Goal: Task Accomplishment & Management: Manage account settings

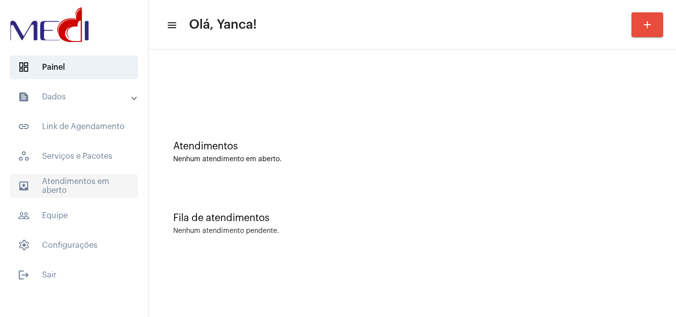
click at [66, 195] on span "outbox_outline Atendimentos em aberto" at bounding box center [74, 186] width 128 height 24
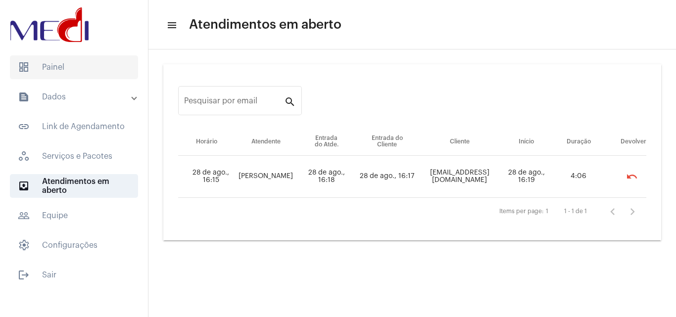
click at [74, 66] on span "dashboard Painel" at bounding box center [74, 67] width 128 height 24
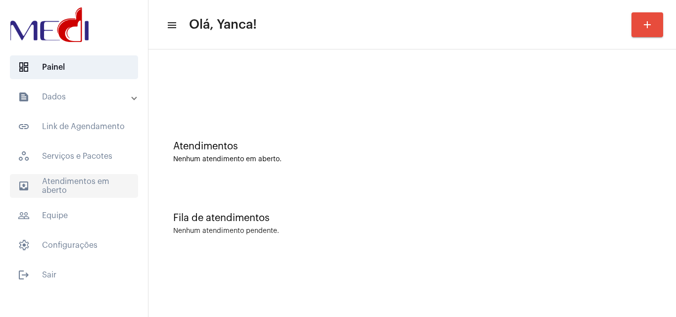
click at [77, 97] on mat-panel-title "text_snippet_outlined Dados" at bounding box center [75, 97] width 114 height 12
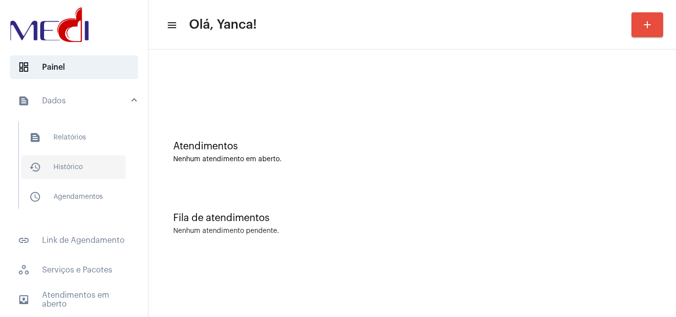
click at [77, 161] on span "history_outlined Histórico" at bounding box center [73, 167] width 104 height 24
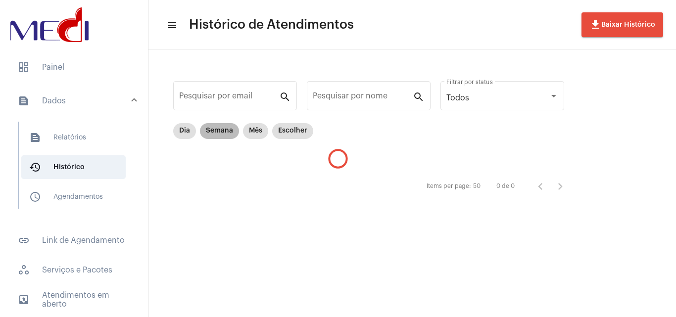
drag, startPoint x: 222, startPoint y: 131, endPoint x: 238, endPoint y: 130, distance: 15.4
click at [222, 130] on mat-chip "Semana" at bounding box center [219, 131] width 39 height 16
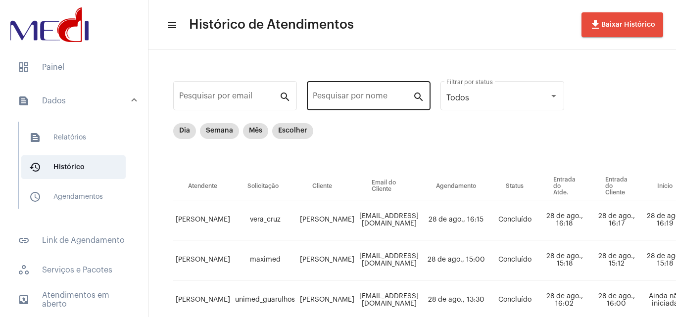
click at [375, 98] on input "Pesquisar por nome" at bounding box center [363, 98] width 100 height 9
paste input "[PERSON_NAME]"
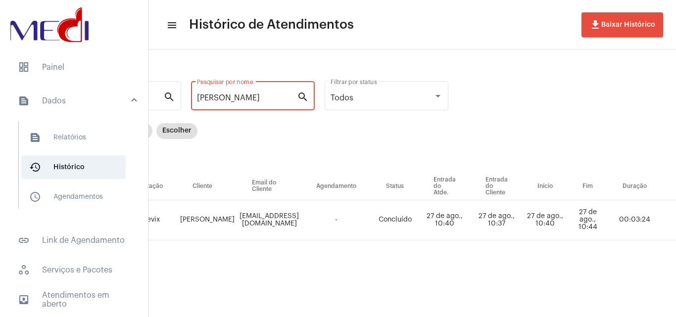
scroll to position [0, 263]
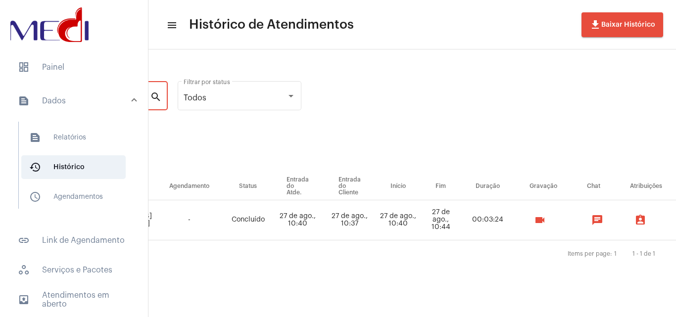
click at [546, 215] on mat-icon "videocam" at bounding box center [540, 220] width 12 height 12
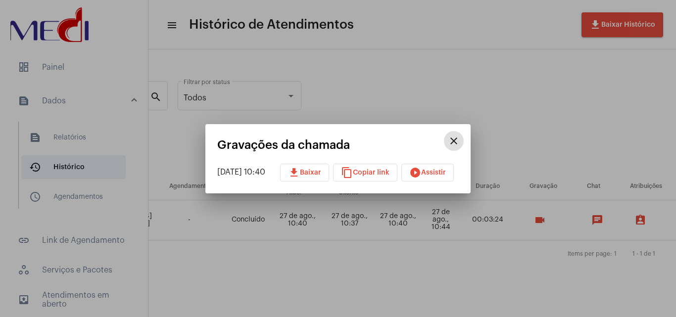
click at [329, 168] on button "download Baixar" at bounding box center [304, 173] width 49 height 18
drag, startPoint x: 411, startPoint y: 99, endPoint x: 400, endPoint y: 96, distance: 12.2
click at [404, 97] on div at bounding box center [338, 158] width 676 height 317
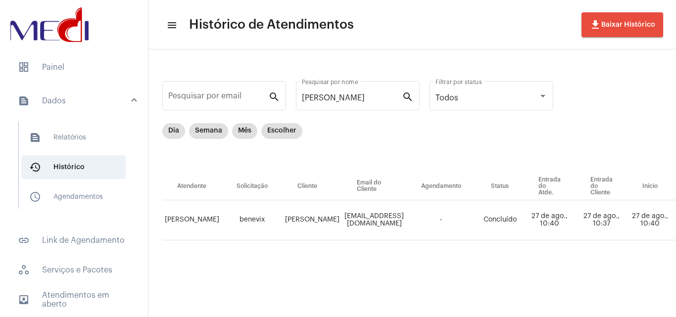
scroll to position [0, 0]
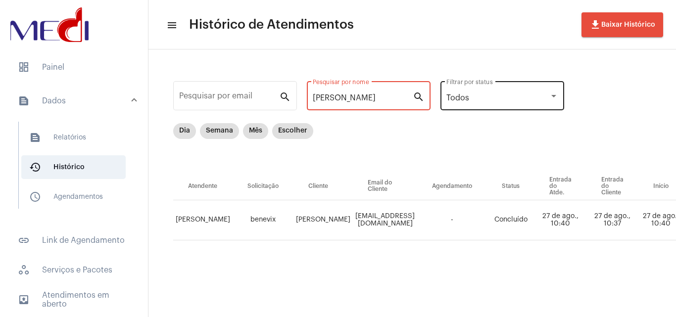
drag, startPoint x: 313, startPoint y: 97, endPoint x: 520, endPoint y: 105, distance: 207.1
click at [520, 105] on div "Pesquisar por email search [PERSON_NAME] Pesquisar por nome search Todos Filtra…" at bounding box center [575, 171] width 834 height 224
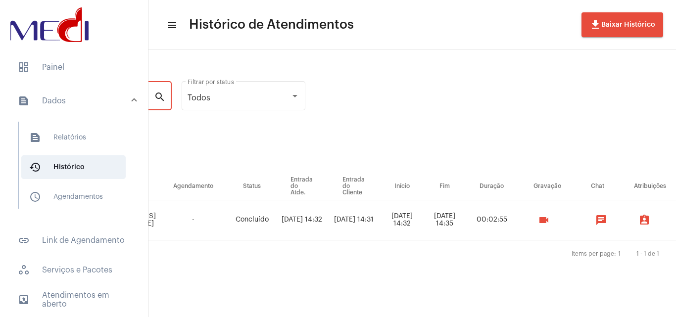
scroll to position [0, 264]
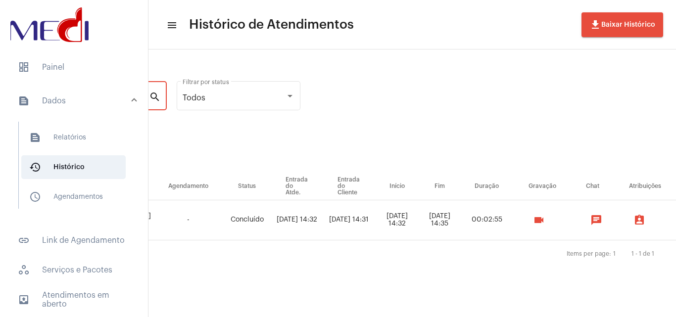
type input "hitala"
click at [545, 222] on mat-icon "videocam" at bounding box center [539, 220] width 12 height 12
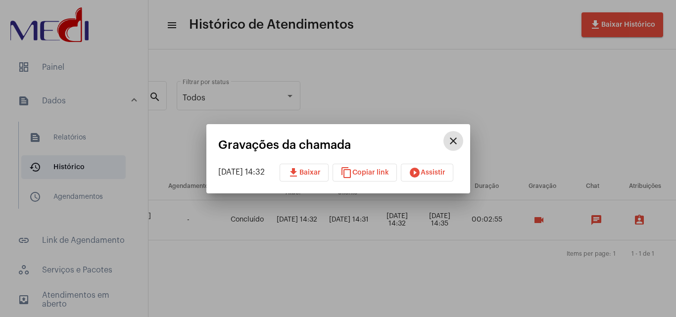
click at [453, 168] on button "play_circle_filled Assistir" at bounding box center [427, 173] width 52 height 18
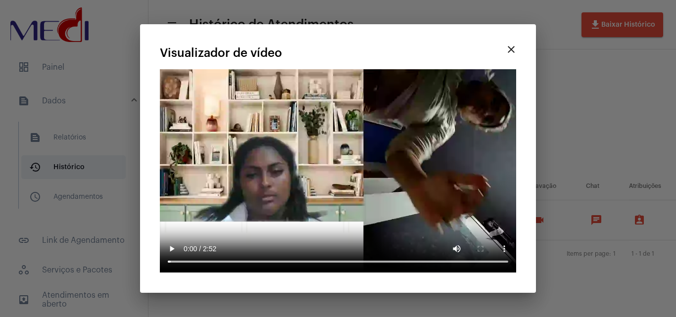
click at [92, 73] on div at bounding box center [338, 158] width 676 height 317
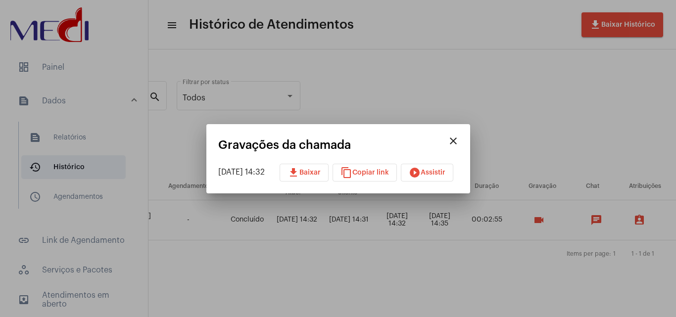
click at [70, 64] on div at bounding box center [338, 158] width 676 height 317
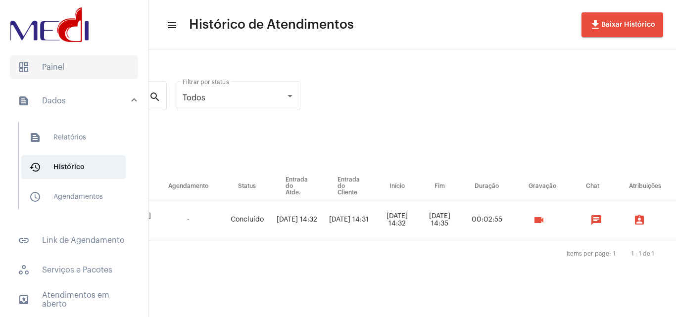
click at [61, 65] on span "dashboard Painel" at bounding box center [74, 67] width 128 height 24
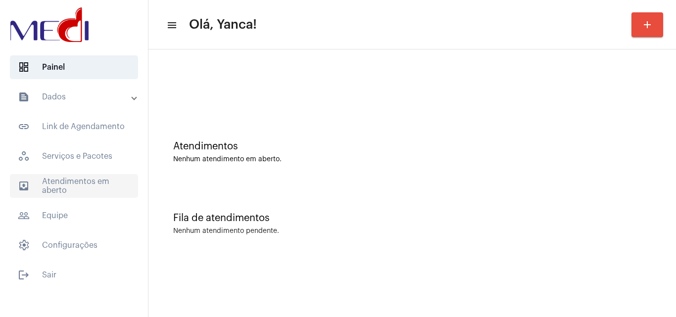
click at [92, 191] on span "outbox_outline Atendimentos em aberto" at bounding box center [74, 186] width 128 height 24
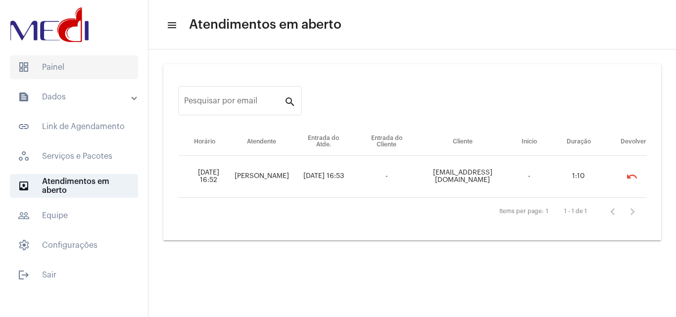
click at [52, 69] on span "dashboard Painel" at bounding box center [74, 67] width 128 height 24
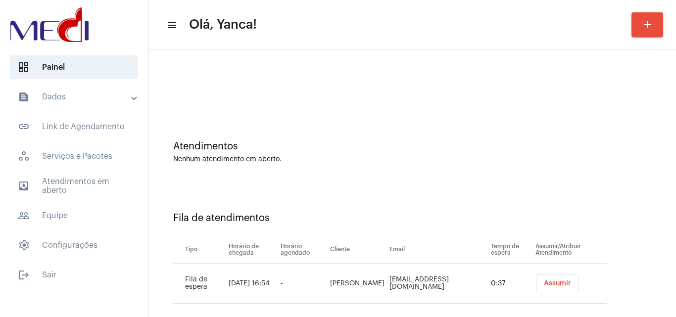
drag, startPoint x: 336, startPoint y: 279, endPoint x: 367, endPoint y: 287, distance: 32.1
click at [368, 287] on td "[PERSON_NAME]" at bounding box center [357, 284] width 59 height 40
copy td "[PERSON_NAME]"
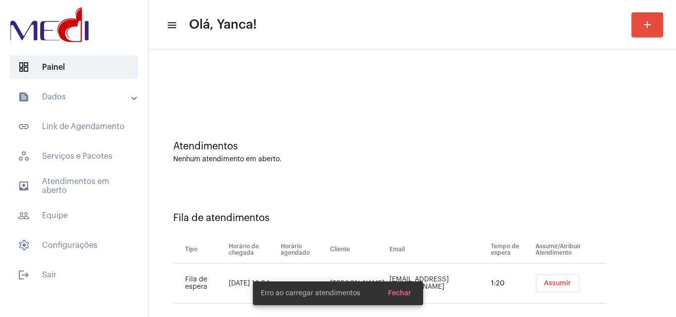
click at [316, 106] on div at bounding box center [412, 82] width 518 height 57
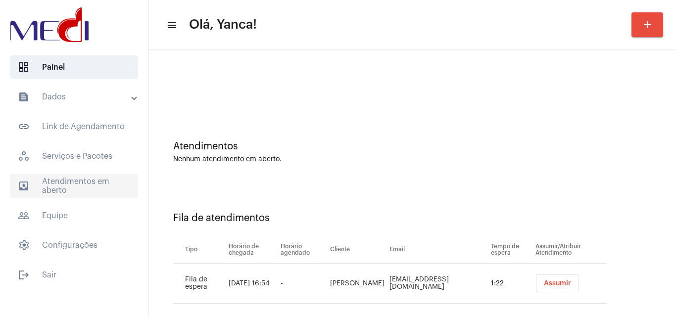
click at [75, 182] on span "outbox_outline Atendimentos em aberto" at bounding box center [74, 186] width 128 height 24
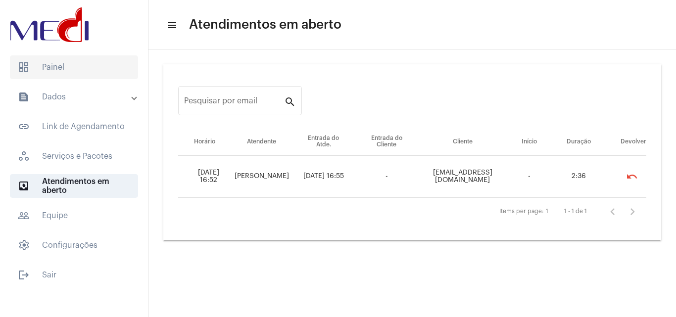
click at [58, 63] on span "dashboard Painel" at bounding box center [74, 67] width 128 height 24
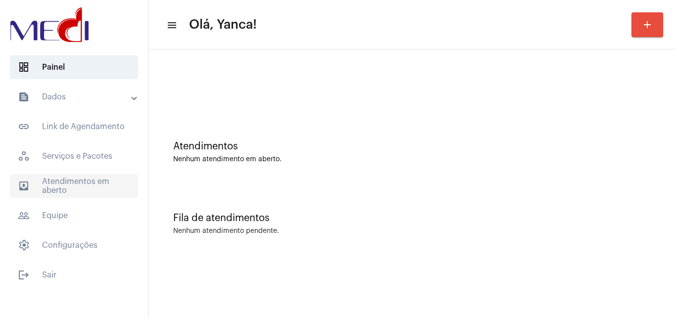
click at [93, 185] on span "outbox_outline Atendimentos em aberto" at bounding box center [74, 186] width 128 height 24
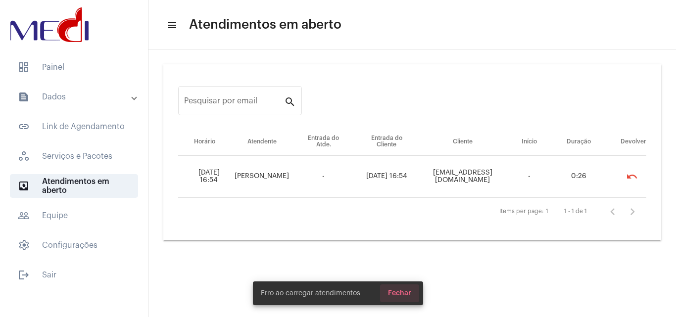
drag, startPoint x: 403, startPoint y: 293, endPoint x: 243, endPoint y: 260, distance: 163.8
click at [404, 294] on span "Fechar" at bounding box center [399, 293] width 23 height 7
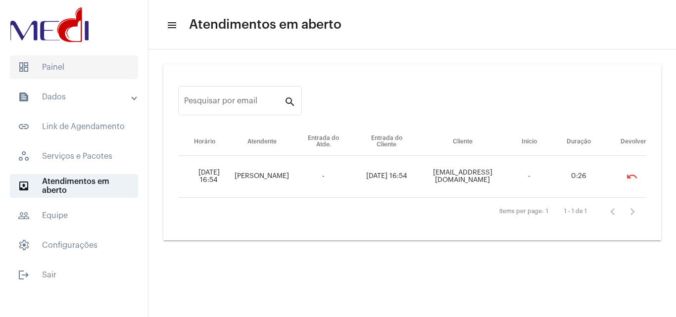
click at [70, 71] on span "dashboard Painel" at bounding box center [74, 67] width 128 height 24
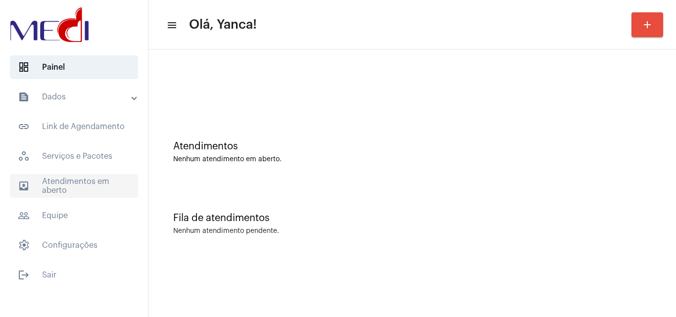
click at [98, 184] on span "outbox_outline Atendimentos em aberto" at bounding box center [74, 186] width 128 height 24
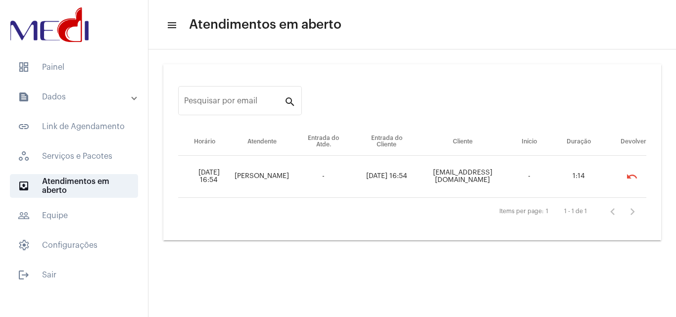
drag, startPoint x: 417, startPoint y: 176, endPoint x: 507, endPoint y: 176, distance: 90.1
click at [507, 176] on tr "[DATE] 16:54 [PERSON_NAME] - [DATE] 16:54 [EMAIL_ADDRESS][DOMAIN_NAME] - 1:14 u…" at bounding box center [412, 177] width 468 height 42
copy td "[EMAIL_ADDRESS][DOMAIN_NAME]"
click at [62, 66] on span "dashboard Painel" at bounding box center [74, 67] width 128 height 24
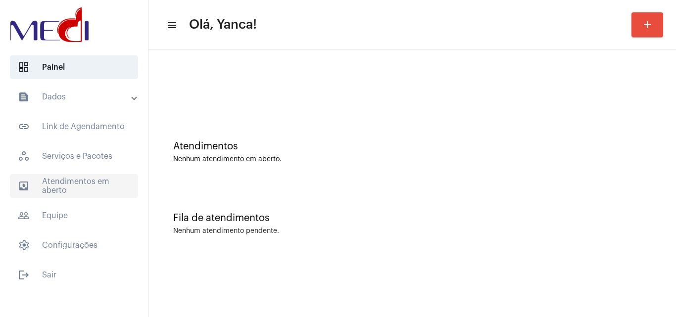
click at [61, 190] on span "outbox_outline Atendimentos em aberto" at bounding box center [74, 186] width 128 height 24
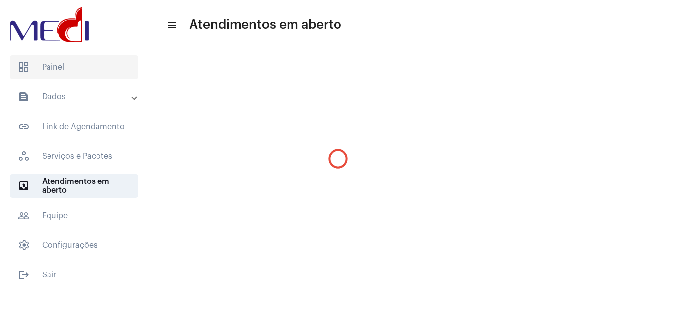
click at [62, 71] on span "dashboard Painel" at bounding box center [74, 67] width 128 height 24
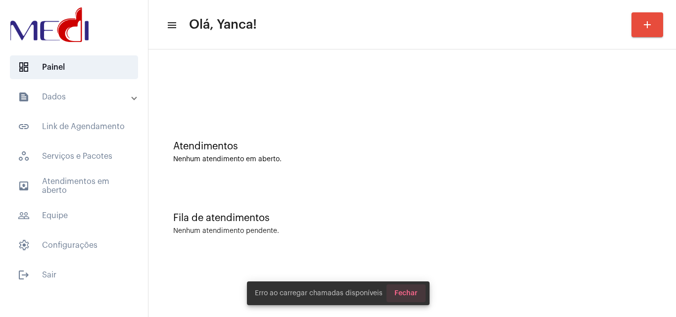
click at [411, 294] on span "Fechar" at bounding box center [406, 293] width 23 height 7
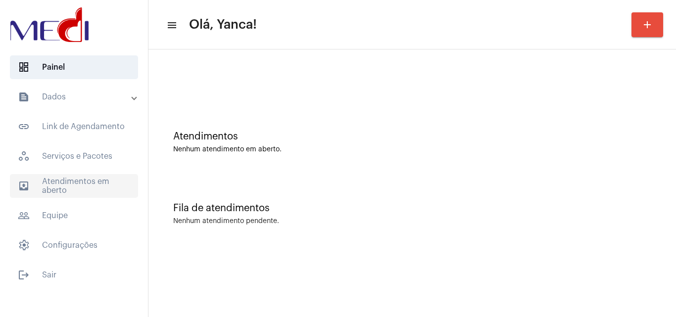
click at [73, 190] on span "outbox_outline Atendimentos em aberto" at bounding box center [74, 186] width 128 height 24
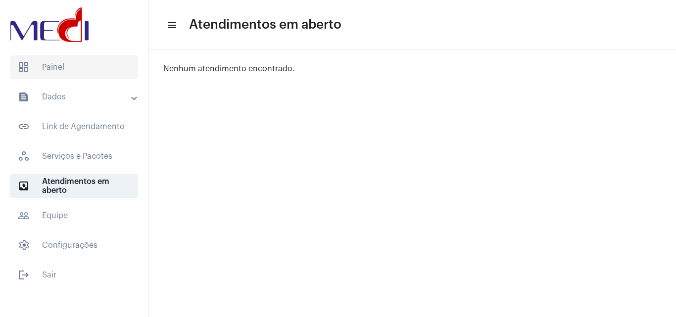
click at [81, 65] on span "dashboard Painel" at bounding box center [74, 67] width 128 height 24
